Goal: Task Accomplishment & Management: Complete application form

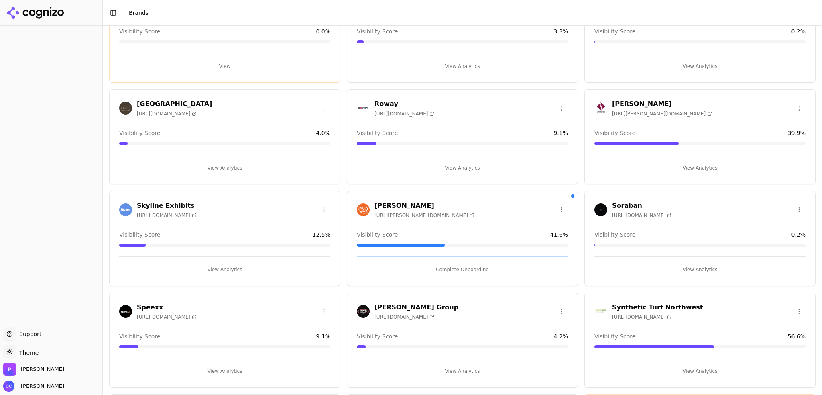
scroll to position [1138, 0]
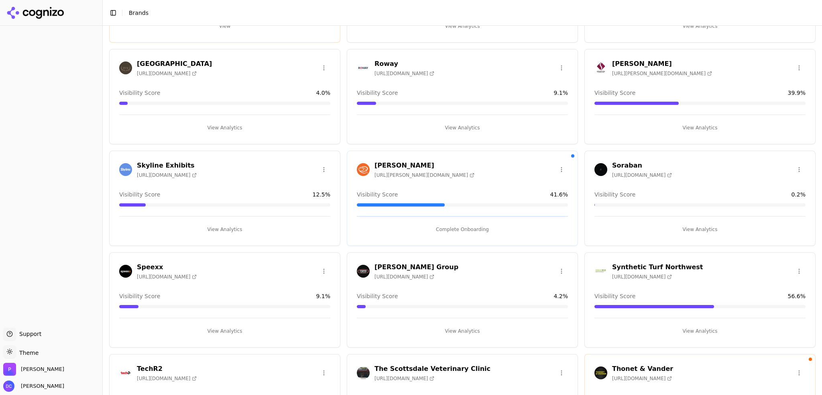
click at [455, 226] on button "Complete Onboarding" at bounding box center [462, 229] width 211 height 13
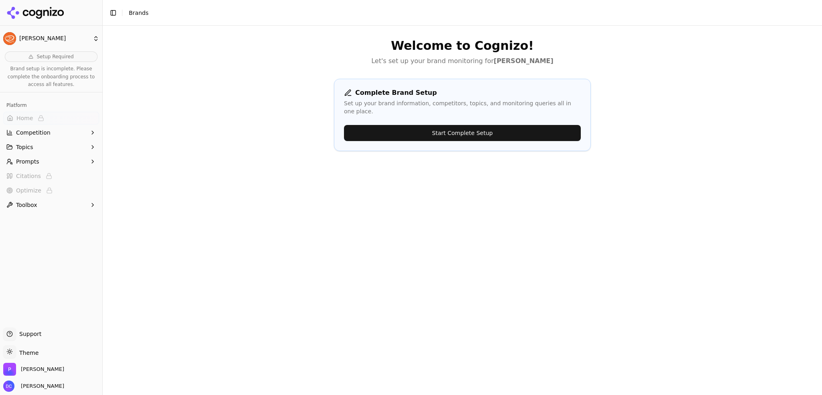
click at [492, 125] on button "Start Complete Setup" at bounding box center [462, 133] width 237 height 16
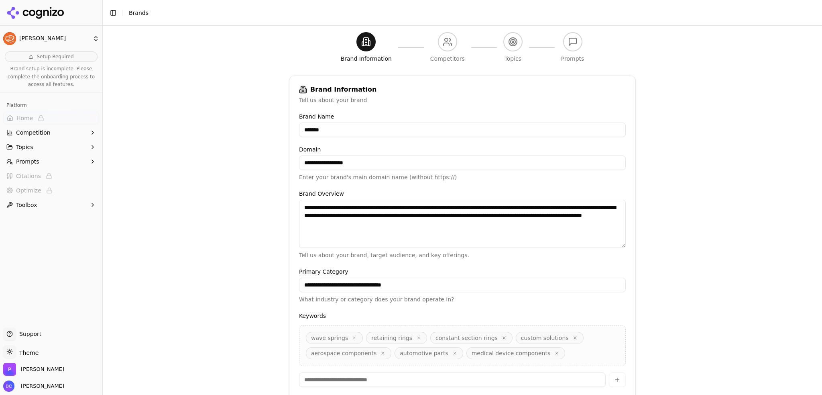
scroll to position [123, 0]
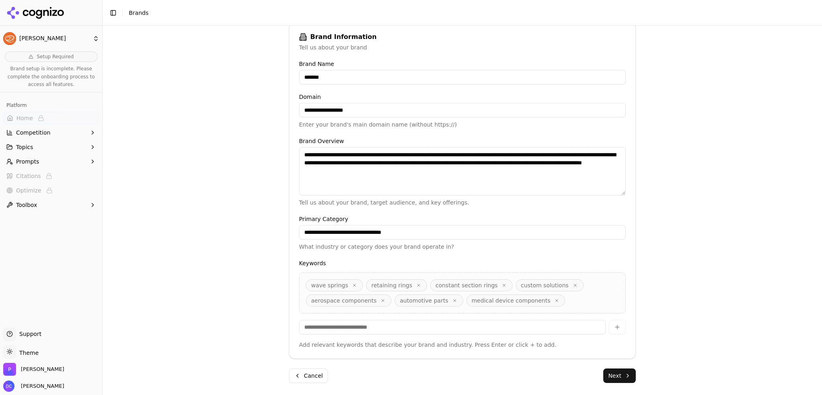
click at [626, 376] on button "Next" at bounding box center [620, 375] width 33 height 14
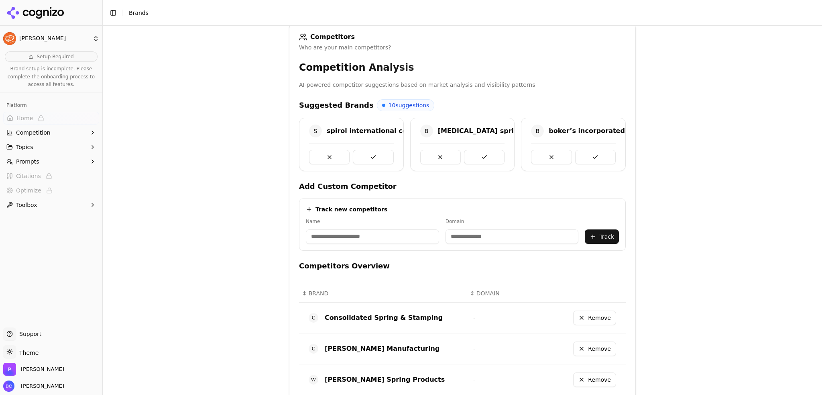
scroll to position [404, 0]
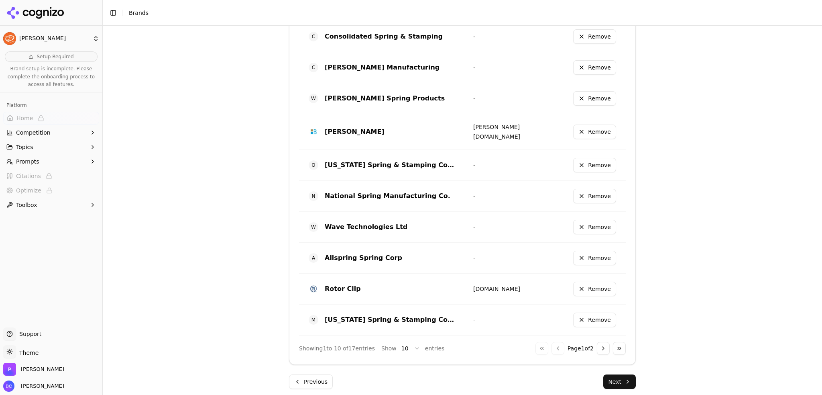
click at [624, 379] on button "Next" at bounding box center [620, 381] width 33 height 14
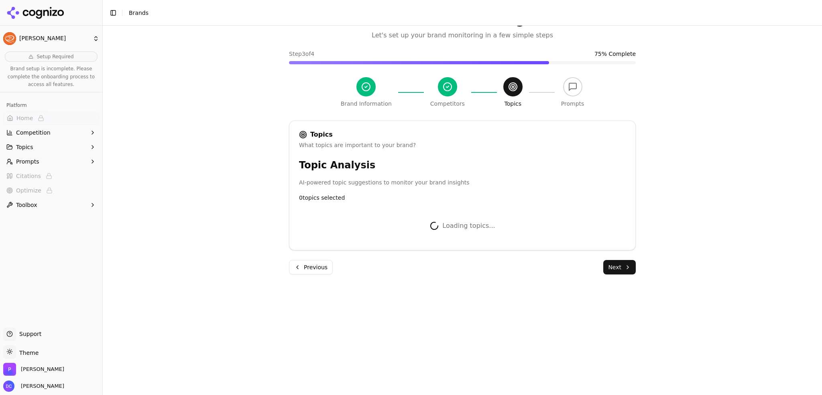
scroll to position [336, 0]
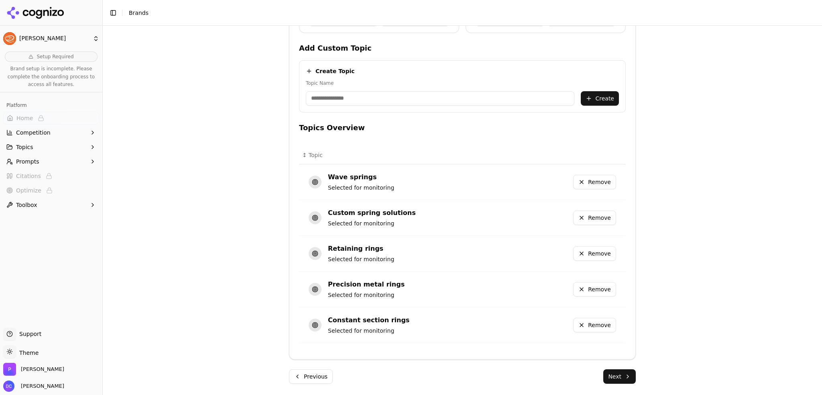
click at [626, 374] on button "Next" at bounding box center [620, 376] width 33 height 14
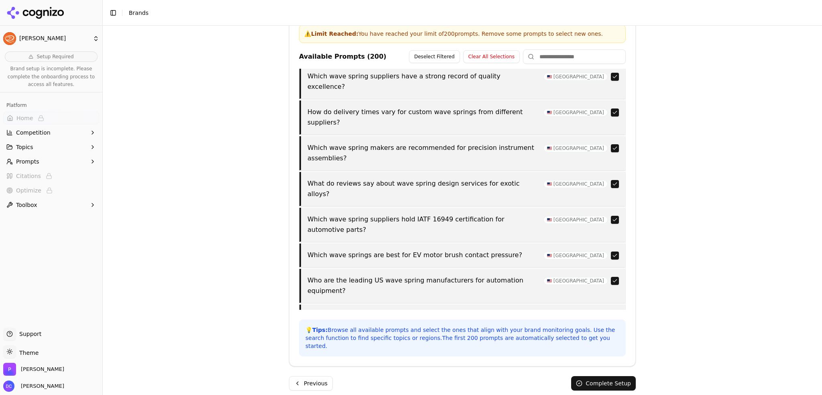
scroll to position [0, 0]
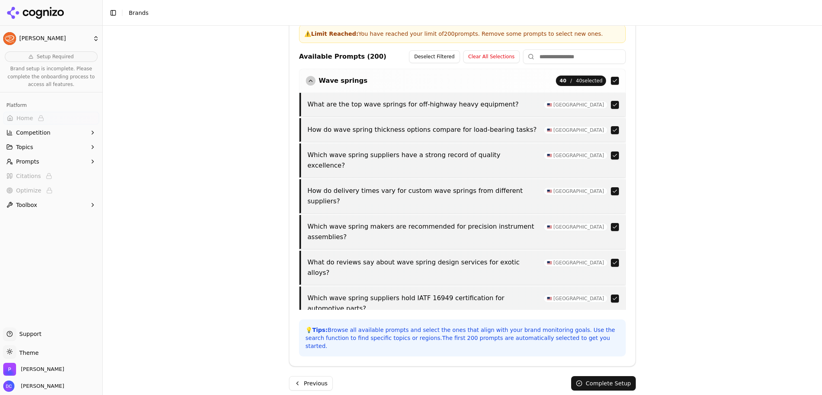
click at [626, 377] on button "Complete Setup" at bounding box center [603, 383] width 65 height 14
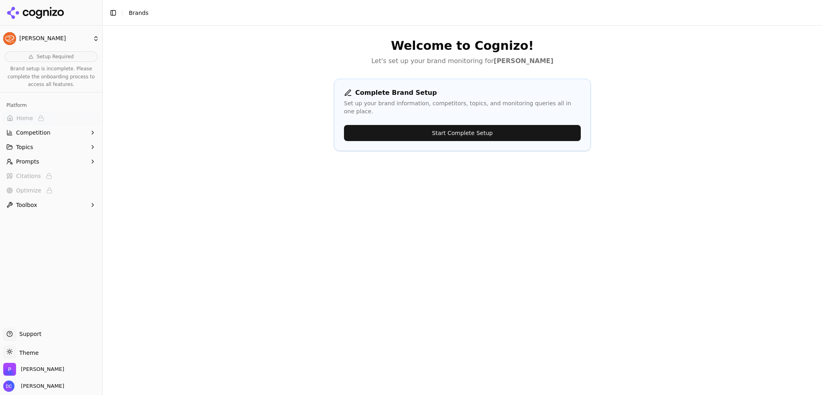
click at [57, 56] on span "Setup Required" at bounding box center [55, 56] width 37 height 6
click at [40, 57] on span "Setup Required" at bounding box center [55, 56] width 37 height 6
click at [504, 128] on button "Start Complete Setup" at bounding box center [462, 133] width 237 height 16
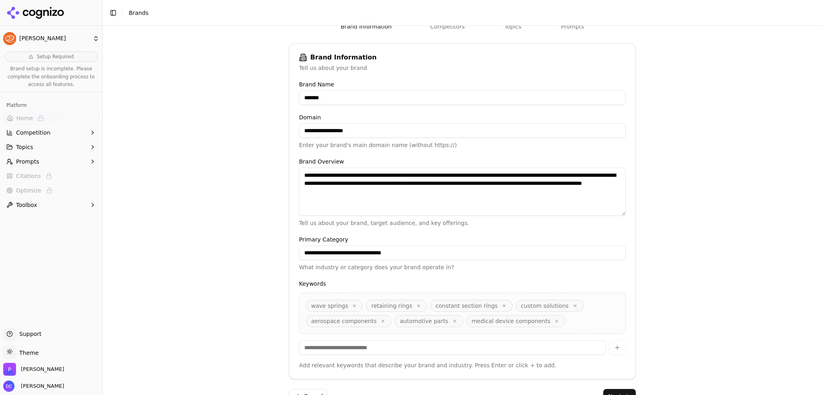
scroll to position [123, 0]
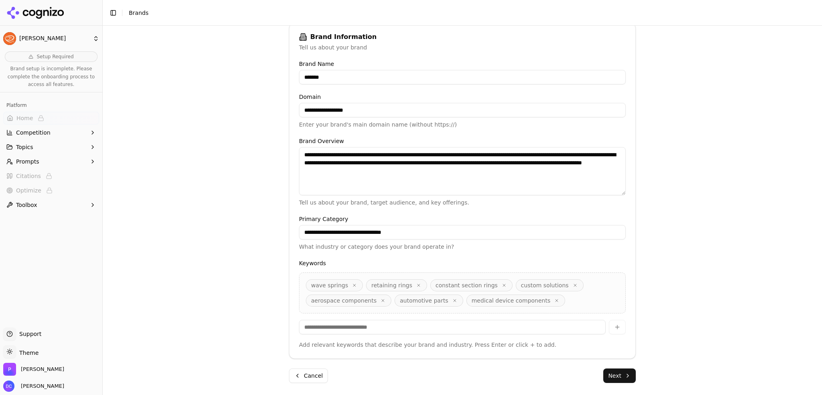
click at [627, 376] on button "Next" at bounding box center [620, 375] width 33 height 14
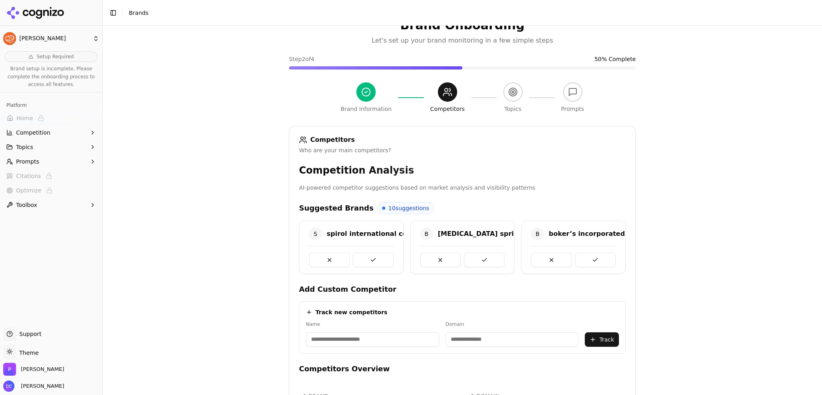
scroll to position [0, 0]
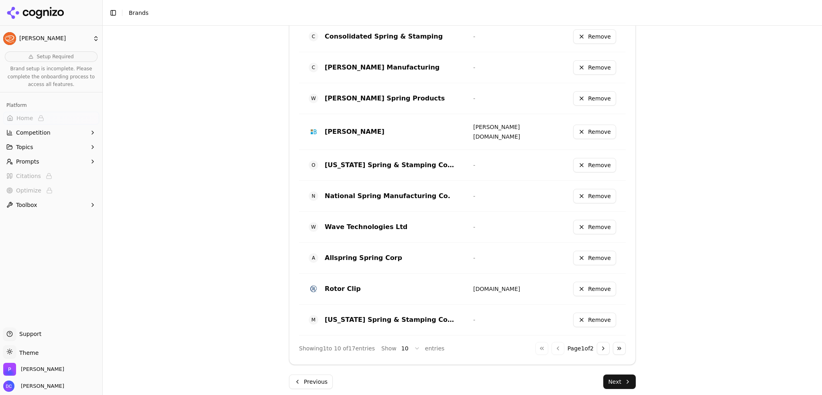
click at [628, 381] on button "Next" at bounding box center [620, 381] width 33 height 14
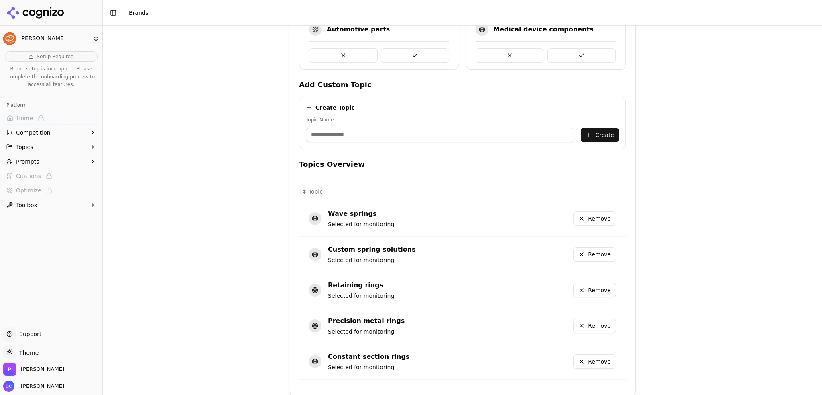
scroll to position [336, 0]
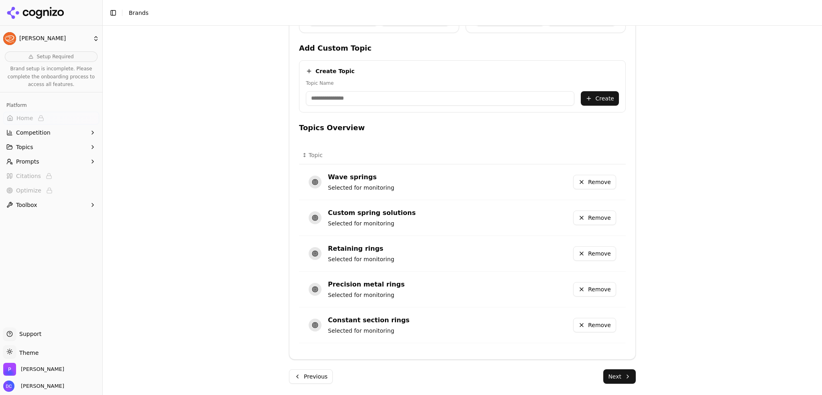
click at [627, 373] on button "Next" at bounding box center [620, 376] width 33 height 14
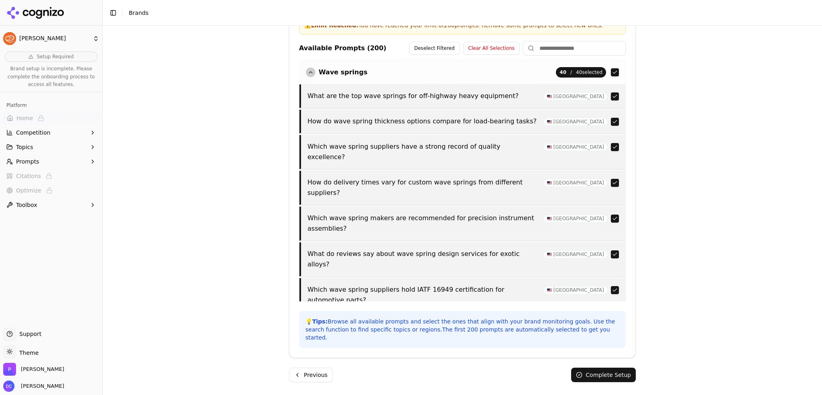
scroll to position [279, 0]
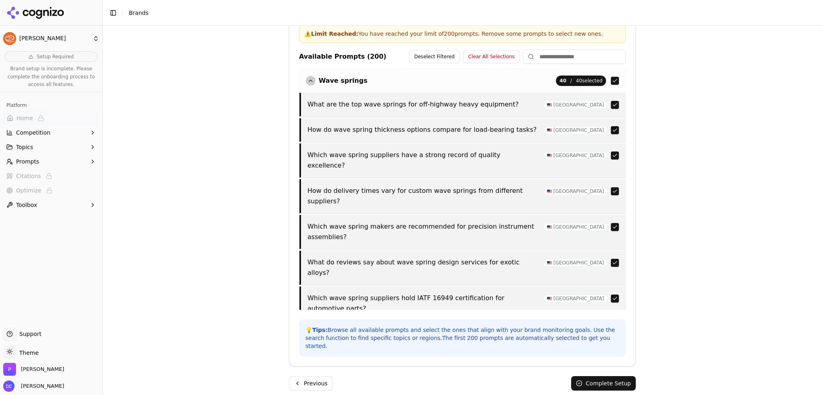
click at [626, 376] on button "Complete Setup" at bounding box center [603, 383] width 65 height 14
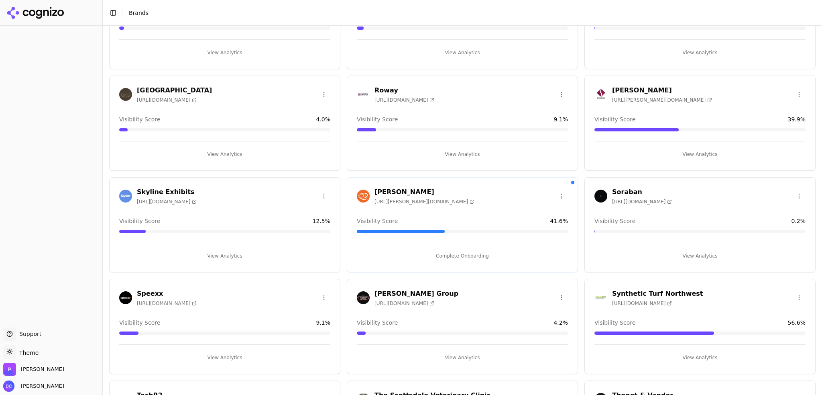
scroll to position [1138, 0]
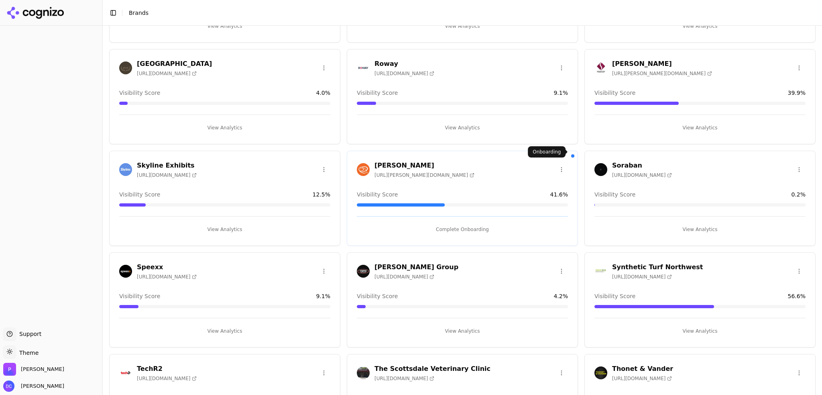
click at [571, 154] on div at bounding box center [572, 155] width 3 height 3
click at [557, 167] on html "Support Support Toggle theme Theme Perrill Dan Cole Toggle Sidebar Brands Brand…" at bounding box center [411, 197] width 822 height 395
click at [557, 165] on html "Support Support Toggle theme Theme Perrill Dan Cole Toggle Sidebar Brands Brand…" at bounding box center [411, 197] width 822 height 395
click at [460, 228] on button "Complete Onboarding" at bounding box center [462, 229] width 211 height 13
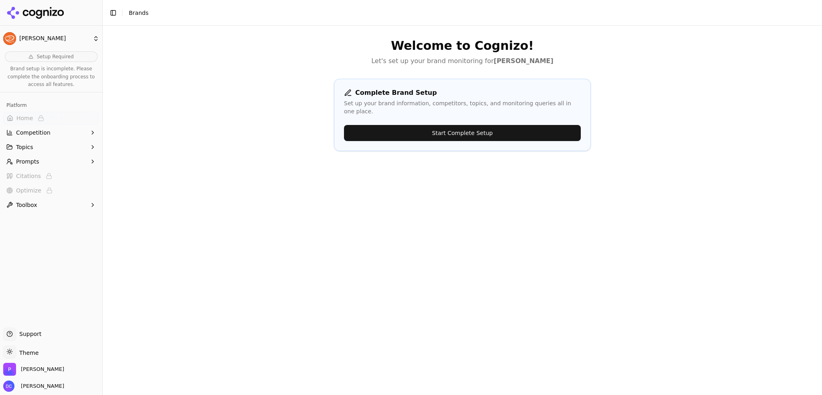
click at [524, 125] on button "Start Complete Setup" at bounding box center [462, 133] width 237 height 16
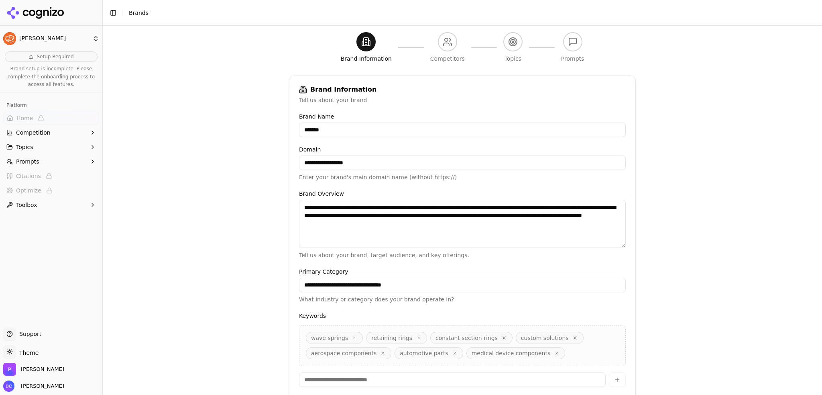
scroll to position [123, 0]
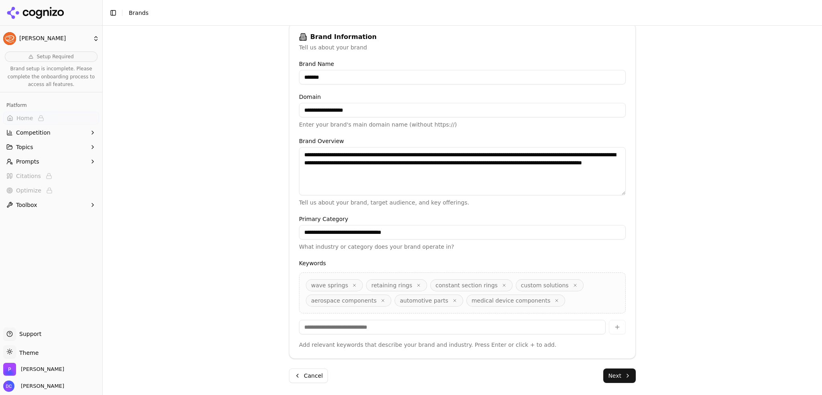
click at [625, 375] on button "Next" at bounding box center [620, 375] width 33 height 14
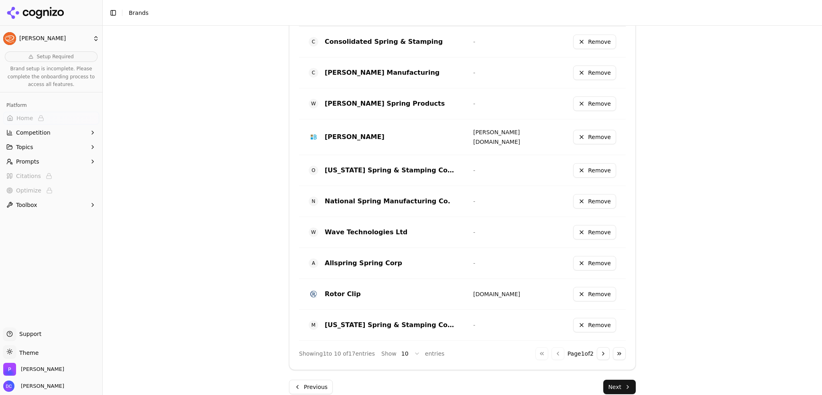
scroll to position [404, 0]
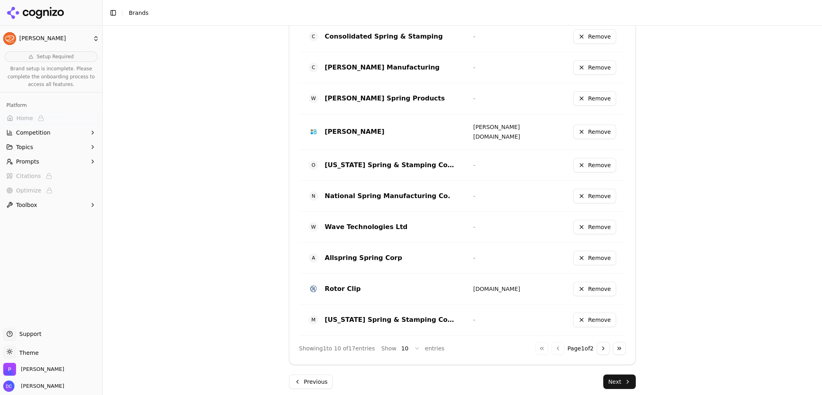
click at [630, 376] on button "Next" at bounding box center [620, 381] width 33 height 14
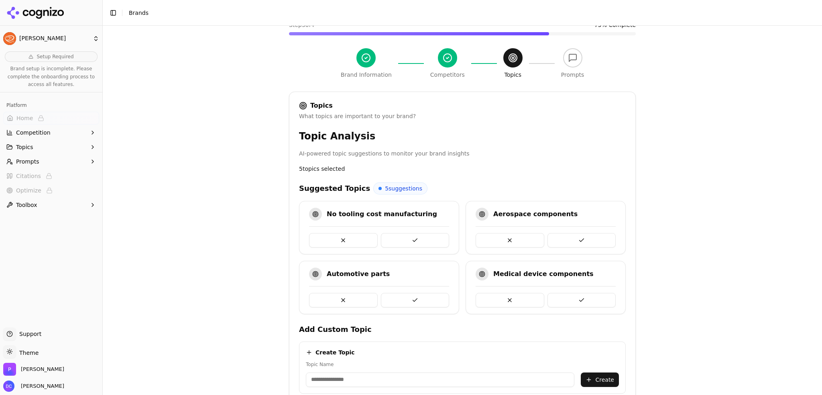
scroll to position [0, 0]
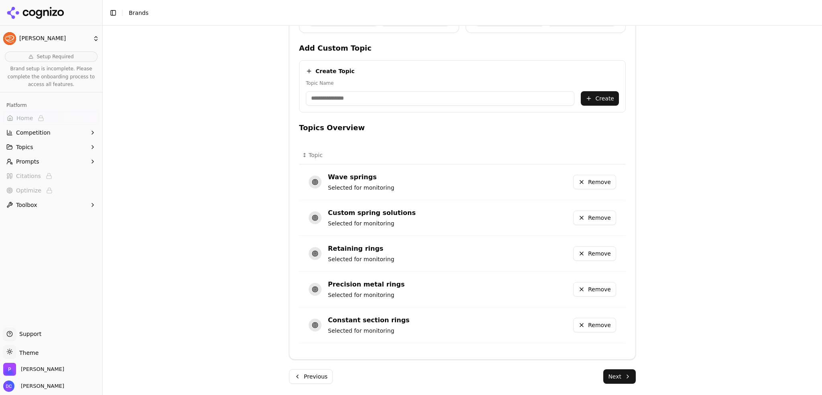
click at [627, 373] on button "Next" at bounding box center [620, 376] width 33 height 14
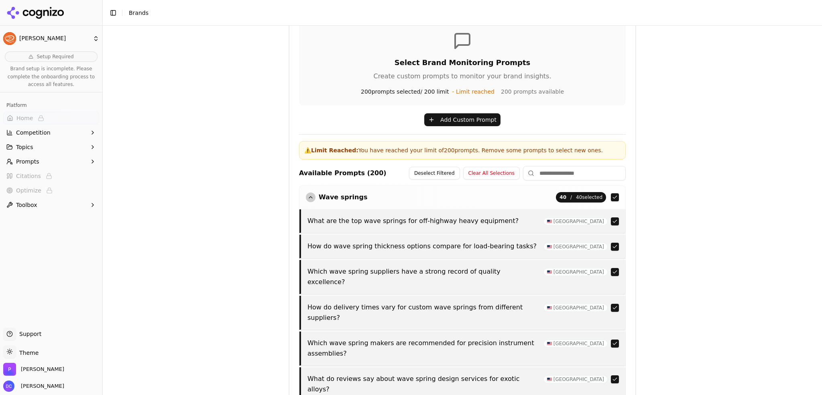
scroll to position [279, 0]
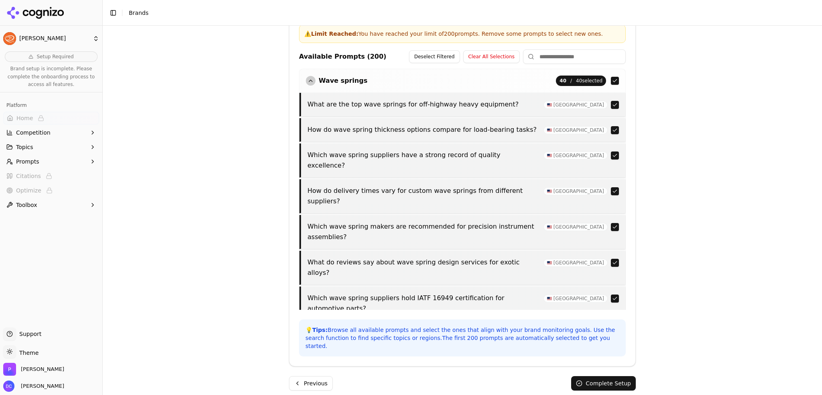
click at [624, 376] on button "Complete Setup" at bounding box center [603, 383] width 65 height 14
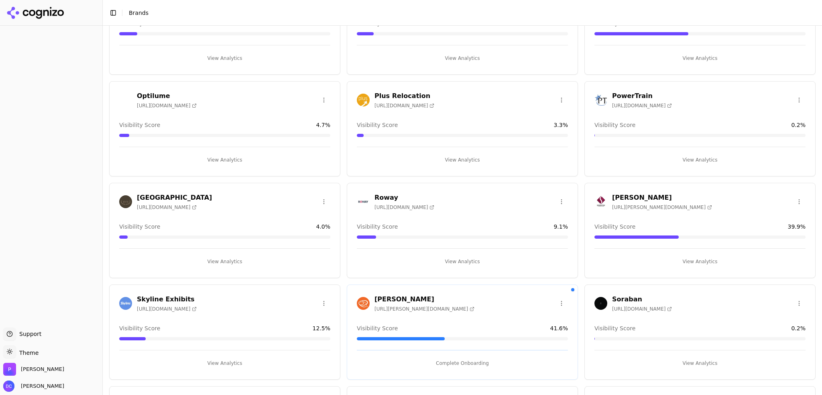
scroll to position [1138, 0]
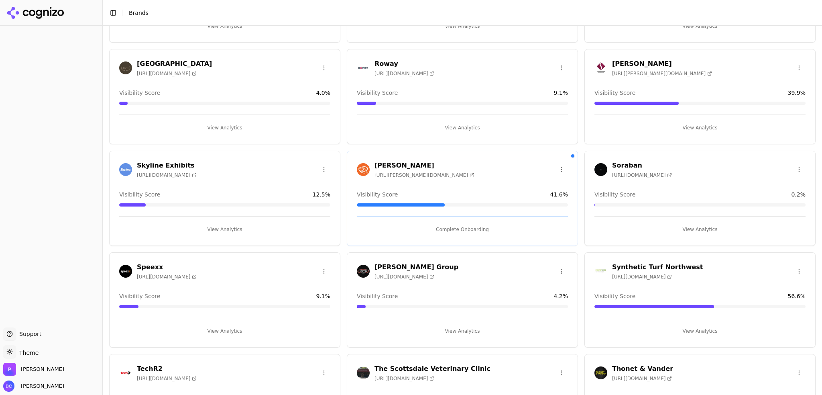
click at [407, 172] on span "[URL][PERSON_NAME][DOMAIN_NAME]" at bounding box center [425, 175] width 100 height 6
click at [386, 162] on h3 "[PERSON_NAME]" at bounding box center [425, 166] width 100 height 10
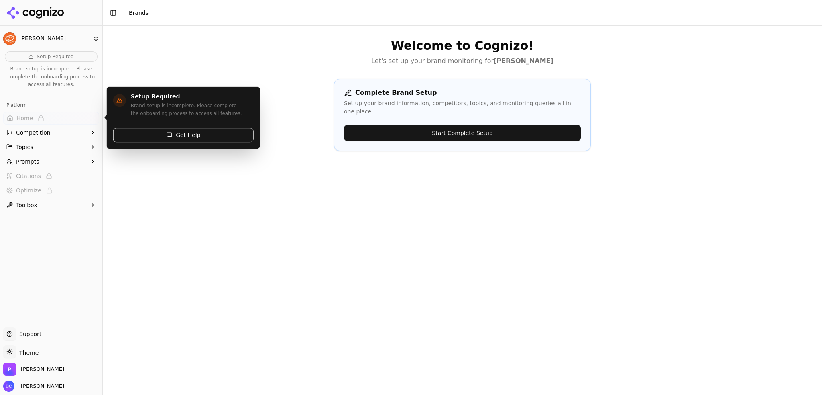
click at [189, 137] on span "Get Help" at bounding box center [188, 135] width 24 height 8
click at [180, 136] on span "Get Help" at bounding box center [188, 135] width 24 height 8
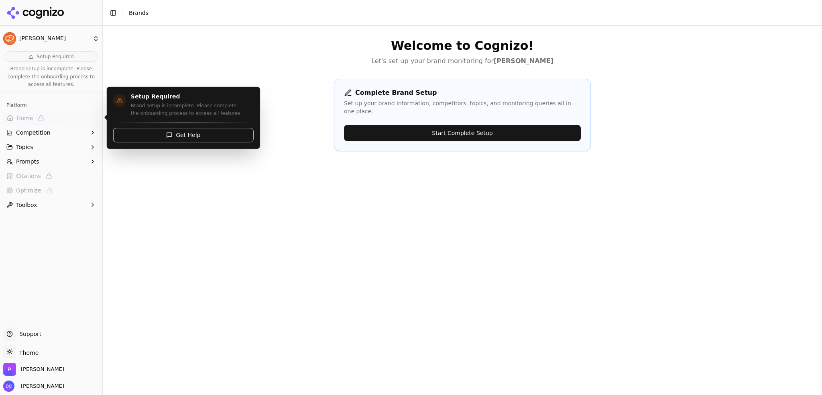
click at [180, 136] on span "Get Help" at bounding box center [188, 135] width 24 height 8
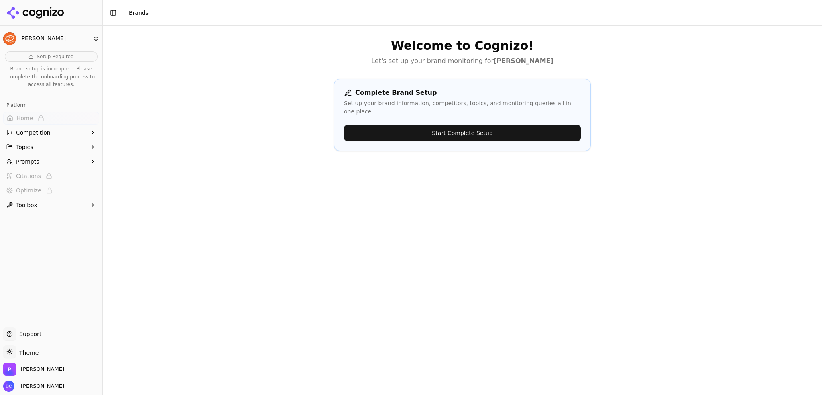
click at [35, 334] on span "Support" at bounding box center [28, 334] width 25 height 8
click at [43, 10] on icon at bounding box center [46, 13] width 6 height 6
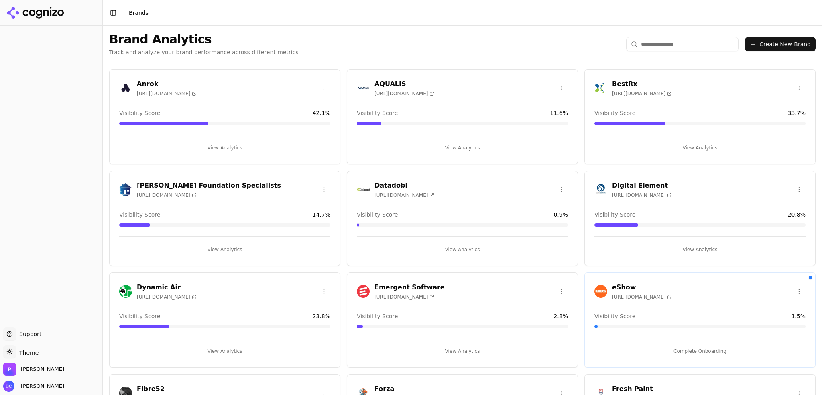
click at [34, 336] on span "Support" at bounding box center [28, 334] width 25 height 8
